Goal: Check status: Check status

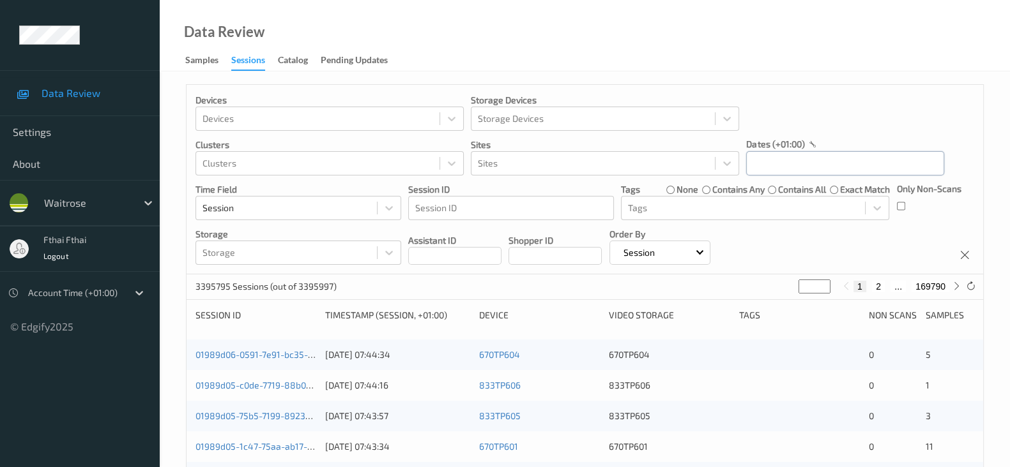
click at [839, 162] on input "text" at bounding box center [845, 163] width 198 height 24
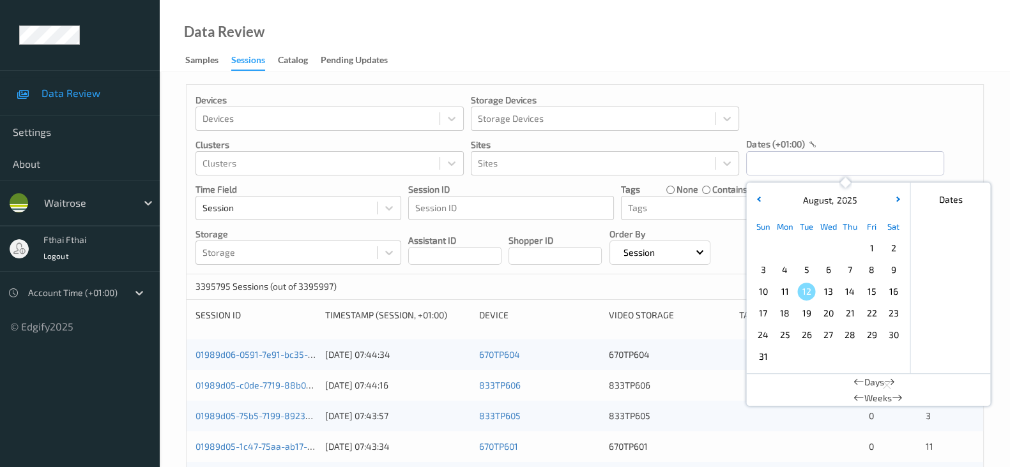
click at [766, 292] on span "10" at bounding box center [763, 292] width 18 height 18
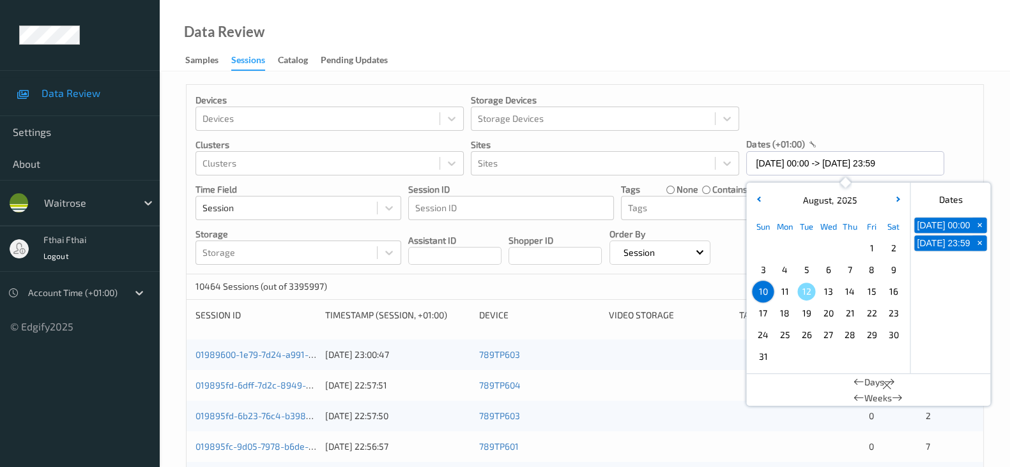
click at [865, 6] on div "Data Review Samples Sessions Catalog Pending Updates" at bounding box center [585, 36] width 850 height 72
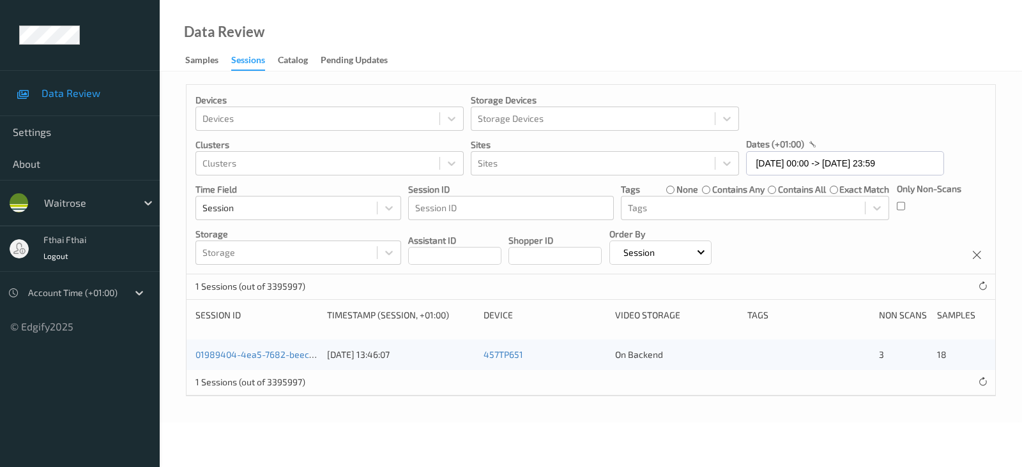
click at [582, 414] on div "Devices Devices Storage Devices Storage Devices Clusters Clusters Sites Sites d…" at bounding box center [591, 247] width 862 height 351
click at [801, 394] on div "1 Sessions (out of 3395997)" at bounding box center [590, 383] width 808 height 26
click at [950, 215] on div "Only Non-Scans" at bounding box center [929, 202] width 64 height 38
click at [859, 155] on input "[DATE] 00:00 -> [DATE] 23:59" at bounding box center [845, 163] width 198 height 24
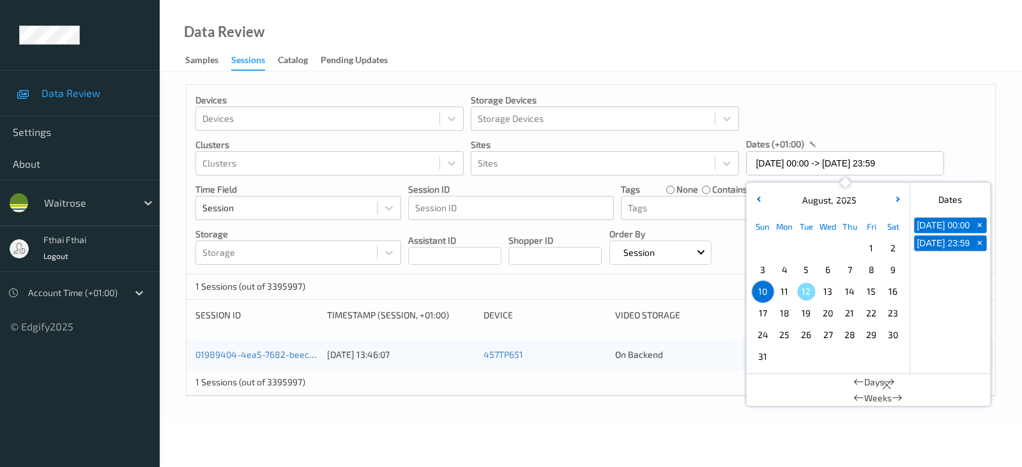
click at [784, 298] on span "11" at bounding box center [784, 292] width 18 height 18
type input "[DATE] 00:00 -> [DATE] 23:59"
click at [934, 78] on div "Devices Devices Storage Devices Storage Devices Clusters Clusters Sites Sites d…" at bounding box center [591, 247] width 862 height 351
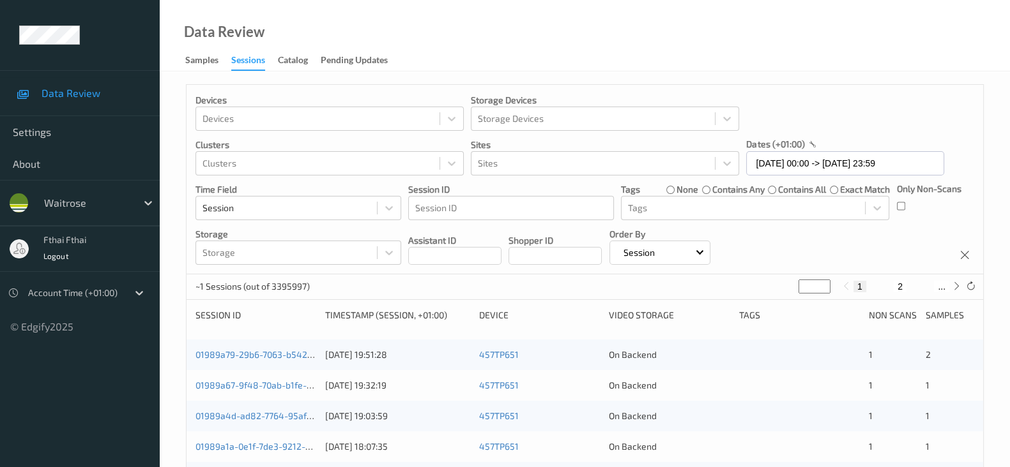
click at [724, 191] on label "contains any" at bounding box center [738, 189] width 52 height 13
click at [950, 218] on div "Only Non-Scans" at bounding box center [929, 202] width 64 height 38
